Goal: Transaction & Acquisition: Obtain resource

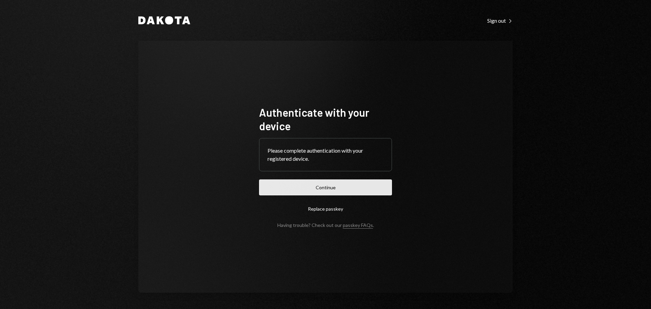
drag, startPoint x: 312, startPoint y: 181, endPoint x: 379, endPoint y: 165, distance: 69.1
click at [312, 181] on button "Continue" at bounding box center [325, 187] width 133 height 16
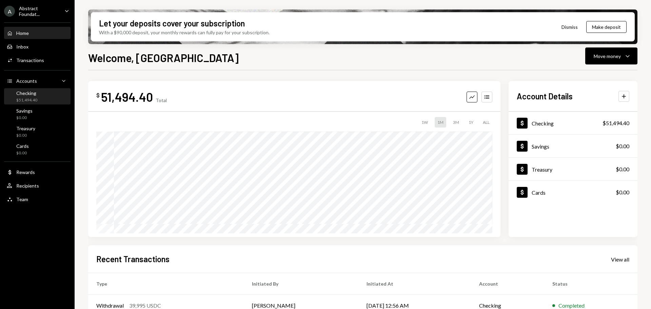
click at [44, 103] on div "Checking $51,494.40" at bounding box center [37, 97] width 61 height 16
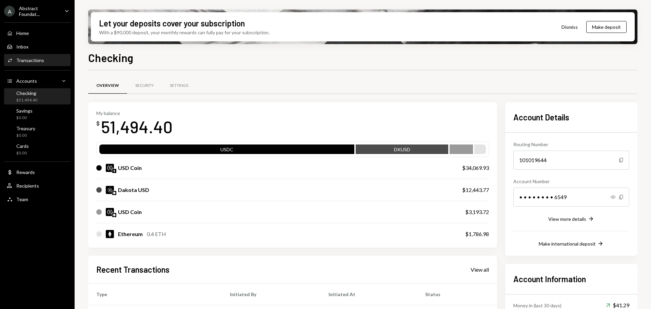
click at [34, 57] on div "Transactions" at bounding box center [30, 60] width 28 height 6
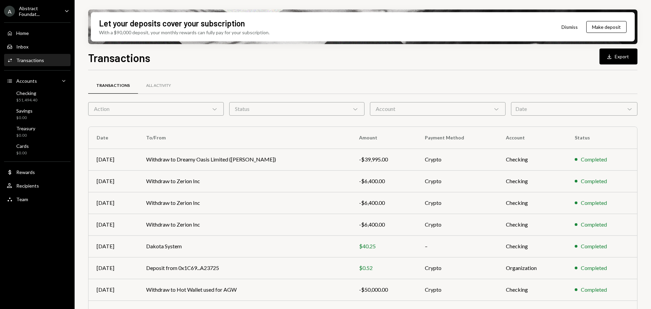
click at [43, 15] on div "A Abstract Foundat..." at bounding box center [31, 11] width 55 height 12
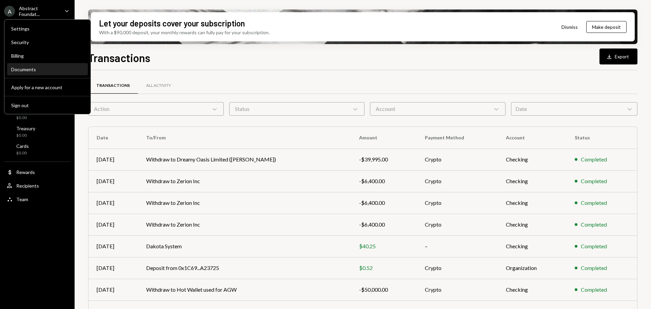
click at [37, 68] on div "Documents" at bounding box center [47, 69] width 73 height 6
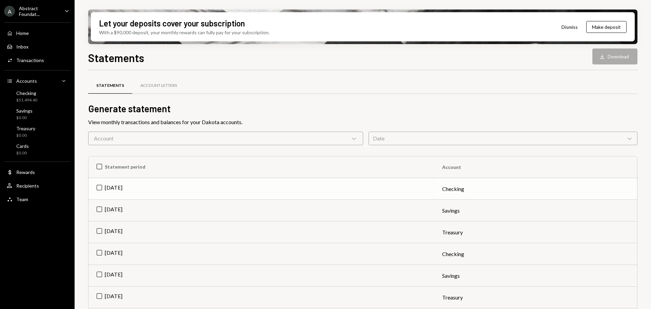
click at [146, 187] on td "[DATE]" at bounding box center [262, 189] width 346 height 22
click at [613, 53] on button "Download Download" at bounding box center [615, 57] width 45 height 16
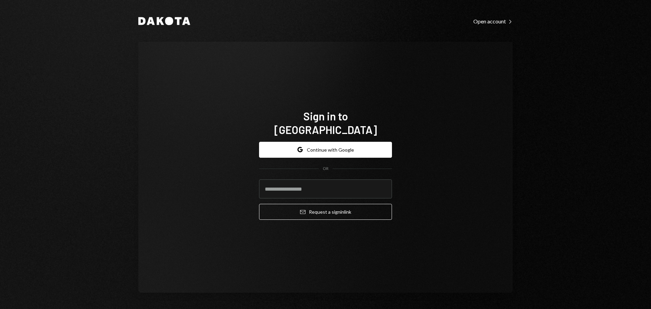
type input "**********"
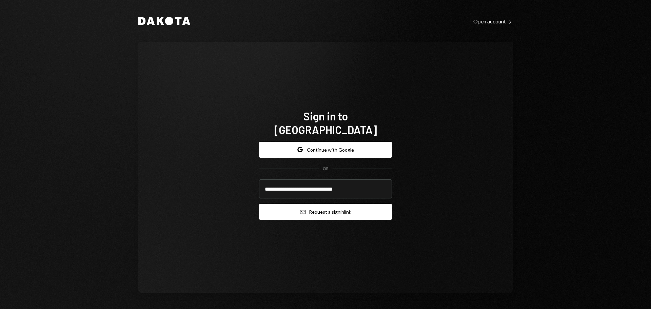
drag, startPoint x: 327, startPoint y: 226, endPoint x: 320, endPoint y: 202, distance: 24.8
click at [320, 204] on button "Email Request a sign in link" at bounding box center [325, 212] width 133 height 16
